Goal: Transaction & Acquisition: Purchase product/service

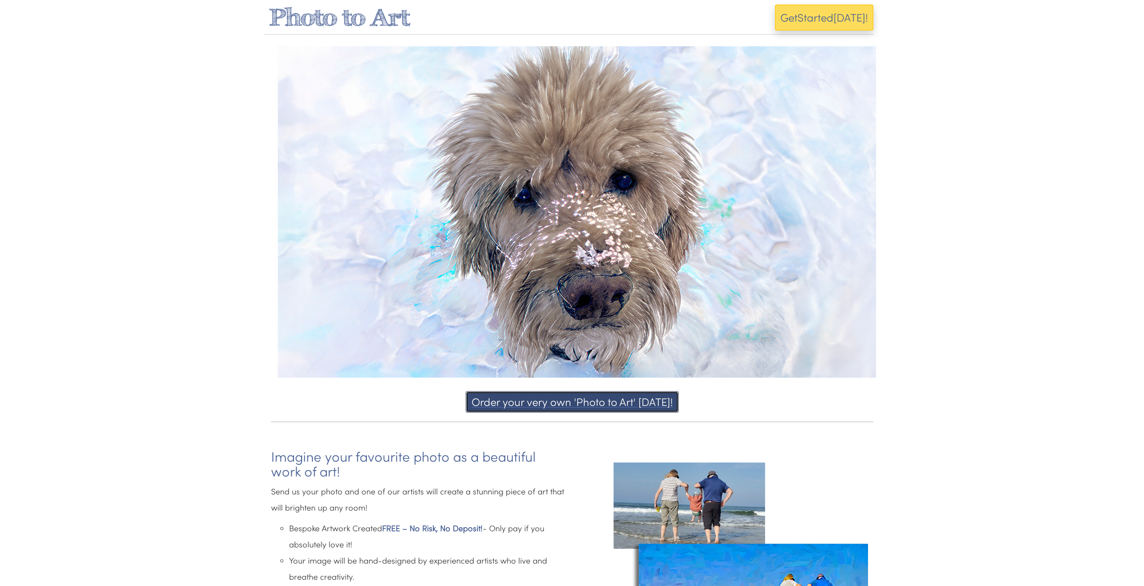
click at [576, 399] on button "Order your very own 'Photo to Art' today!" at bounding box center [572, 402] width 213 height 22
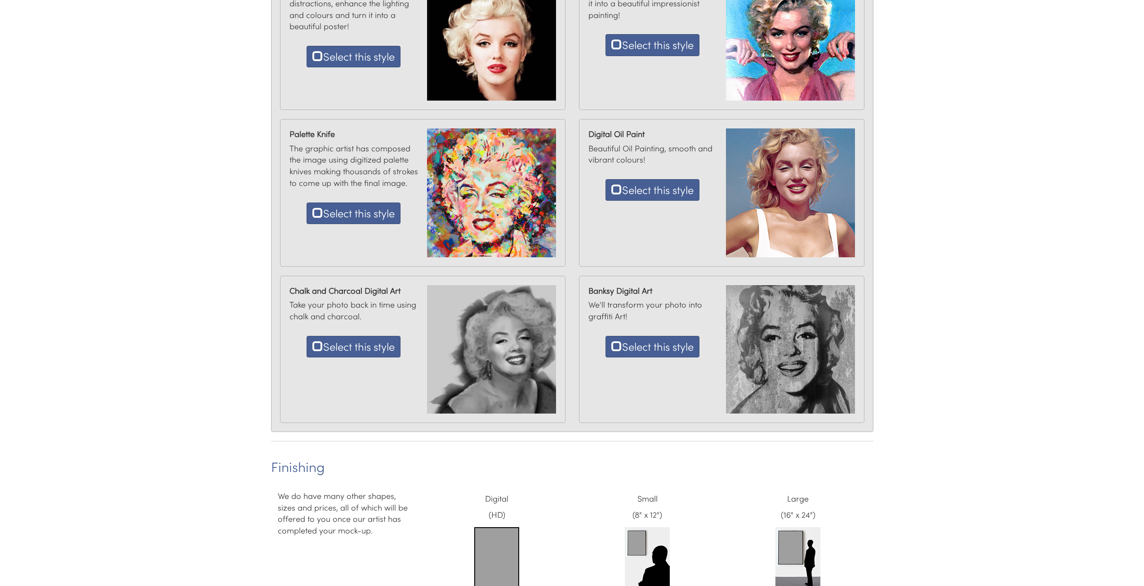
scroll to position [459, 0]
